Goal: Task Accomplishment & Management: Use online tool/utility

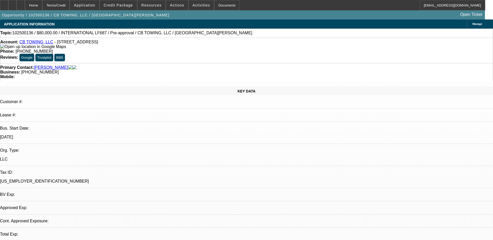
select select "0"
select select "1"
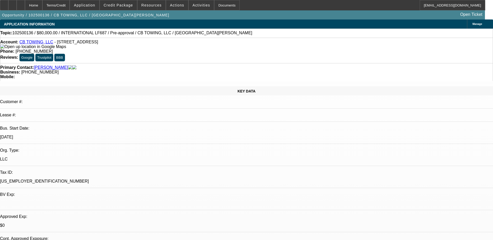
select select "6"
click at [8, 5] on div at bounding box center [4, 5] width 8 height 10
click at [230, 37] on div "Topic: 102500136 / $80,000.00 / INTERNATIONAL LF687 / Pre-approval / CB TOWING,…" at bounding box center [246, 33] width 493 height 9
drag, startPoint x: 184, startPoint y: 240, endPoint x: 186, endPoint y: 245, distance: 5.1
click at [186, 240] on html "Home Terms/Credit Application Credit Package Resources Actions Activities Docum…" at bounding box center [246, 120] width 493 height 240
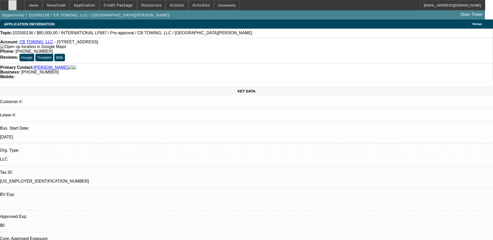
click at [17, 3] on div at bounding box center [12, 5] width 8 height 10
